Goal: Task Accomplishment & Management: Complete application form

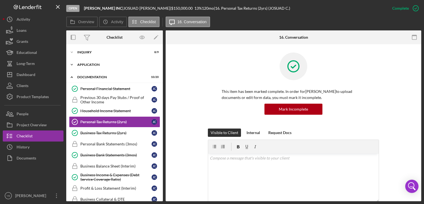
click at [96, 65] on div "Application" at bounding box center [116, 64] width 79 height 3
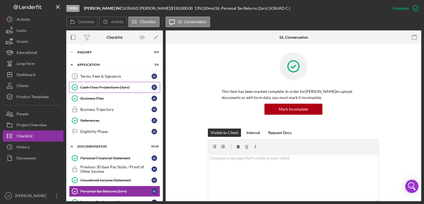
click at [97, 88] on div "Cash Flow Projections (3yrs)" at bounding box center [115, 87] width 71 height 4
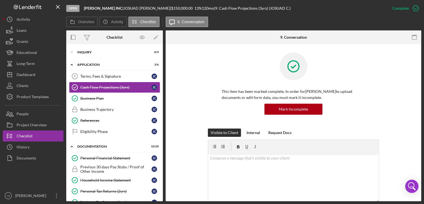
click at [379, 85] on div "This item has been marked complete. In order for [PERSON_NAME] to upload docume…" at bounding box center [293, 90] width 239 height 76
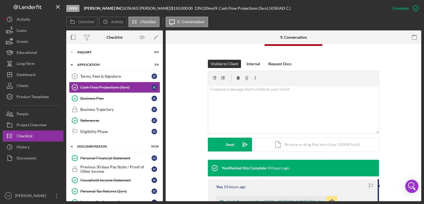
scroll to position [133, 0]
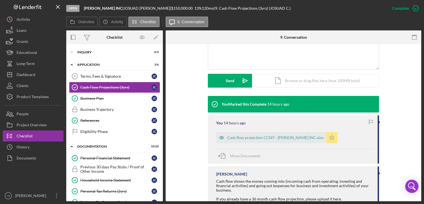
click at [326, 137] on icon "Icon/Star" at bounding box center [331, 137] width 11 height 11
click at [313, 81] on div "Icon/Document Browse or drag files here (max 100MB total) Tap to choose files o…" at bounding box center [317, 81] width 124 height 14
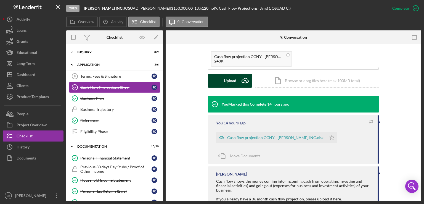
click at [231, 83] on div "Upload" at bounding box center [230, 81] width 12 height 14
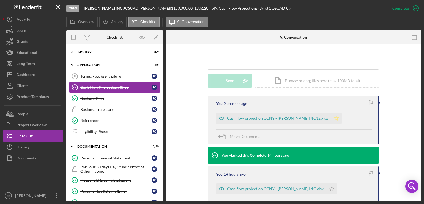
click at [331, 119] on icon "Icon/Star" at bounding box center [336, 118] width 11 height 11
drag, startPoint x: 164, startPoint y: 104, endPoint x: 161, endPoint y: 106, distance: 3.3
click at [161, 106] on div "Overview Internal Workflow Stage Open Icon/Dropdown Arrow Archive (can unarchiv…" at bounding box center [243, 115] width 355 height 171
click at [162, 107] on div "Icon/Expander Inquiry 8 / 9 Icon/Expander Application 3 / 6 Terms, Fees & Signa…" at bounding box center [114, 122] width 97 height 157
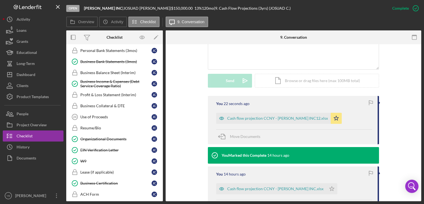
scroll to position [161, 0]
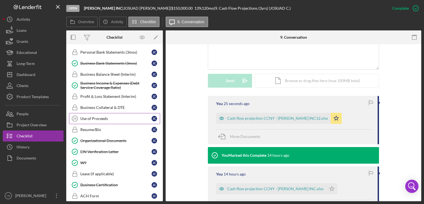
click at [99, 118] on div "Use of Proceeds" at bounding box center [115, 118] width 71 height 4
